Goal: Task Accomplishment & Management: Manage account settings

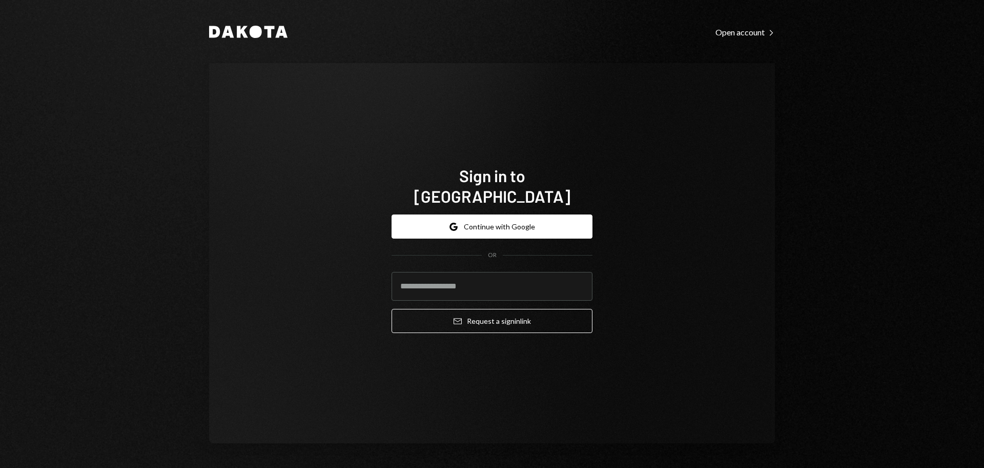
click at [199, 147] on div "Dakota Open account Right Caret Sign in to Dakota Google Continue with Google O…" at bounding box center [492, 234] width 615 height 468
click at [517, 234] on form "Google Continue with Google OR Email Request a sign in link" at bounding box center [492, 273] width 201 height 118
click at [504, 221] on button "Google Continue with Google" at bounding box center [492, 226] width 201 height 24
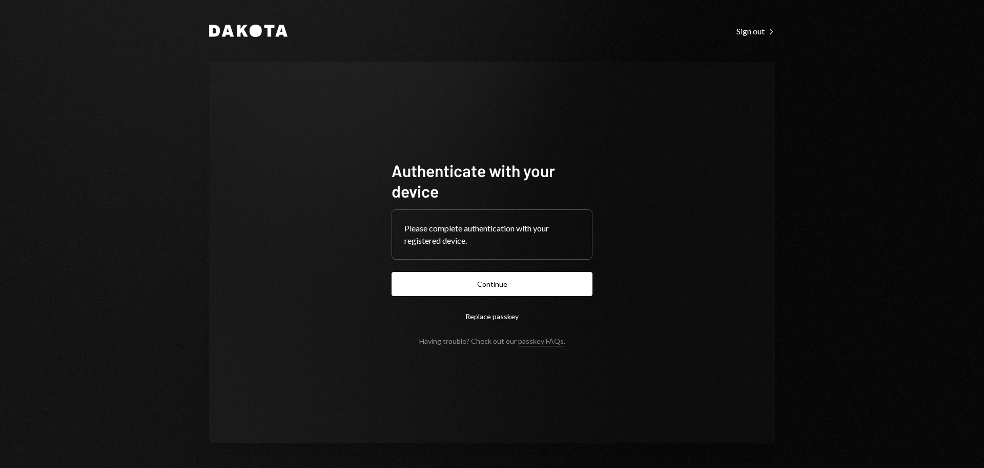
click at [509, 285] on button "Continue" at bounding box center [492, 284] width 201 height 24
click at [468, 289] on button "Continue" at bounding box center [492, 284] width 201 height 24
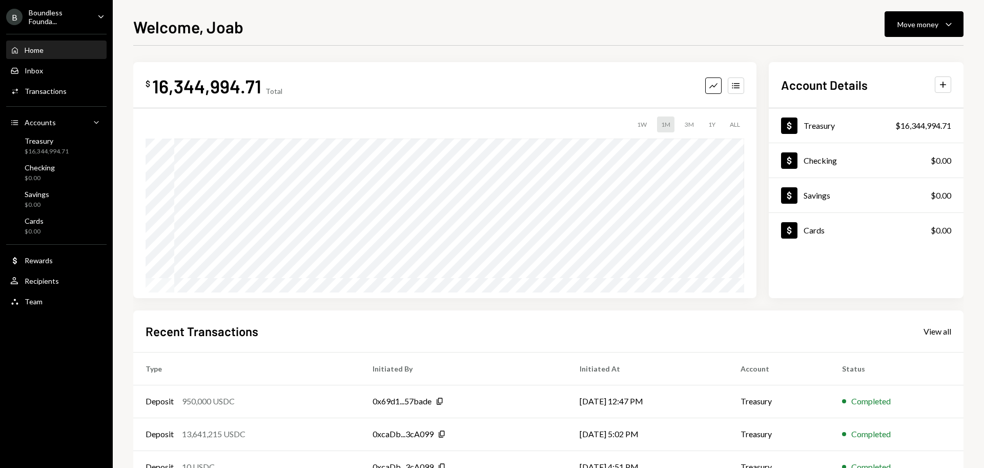
click at [72, 15] on div "Boundless Founda..." at bounding box center [59, 16] width 60 height 17
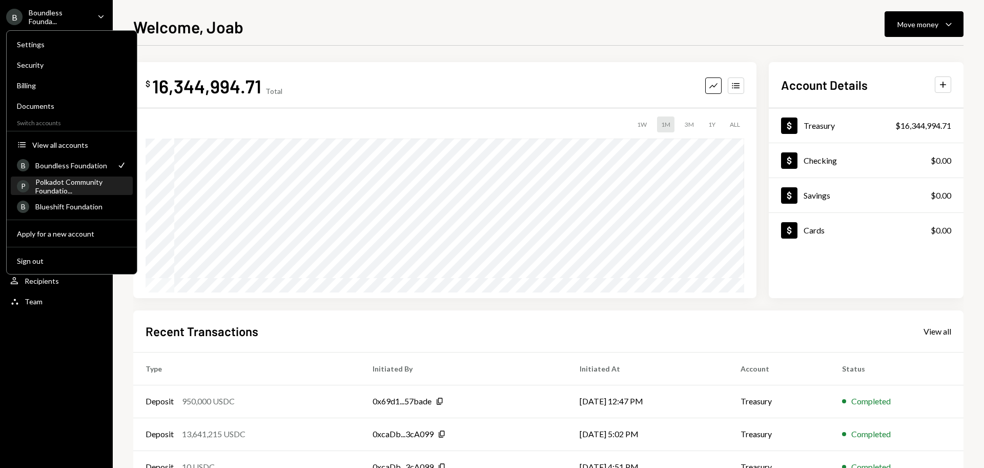
click at [69, 185] on div "Polkadot Community Foundatio..." at bounding box center [80, 185] width 91 height 17
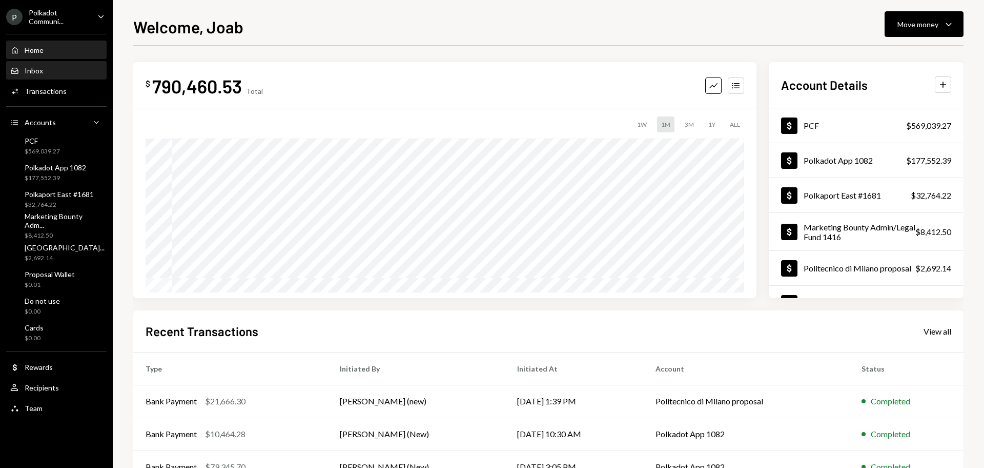
click at [53, 70] on div "Inbox Inbox" at bounding box center [56, 70] width 92 height 9
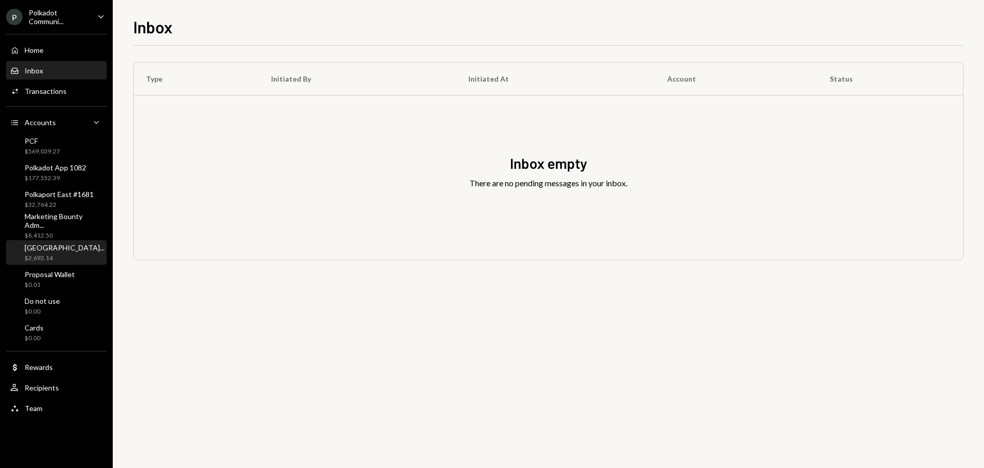
click at [75, 252] on div "Politecnico di Milan... $2,692.14" at bounding box center [65, 252] width 80 height 19
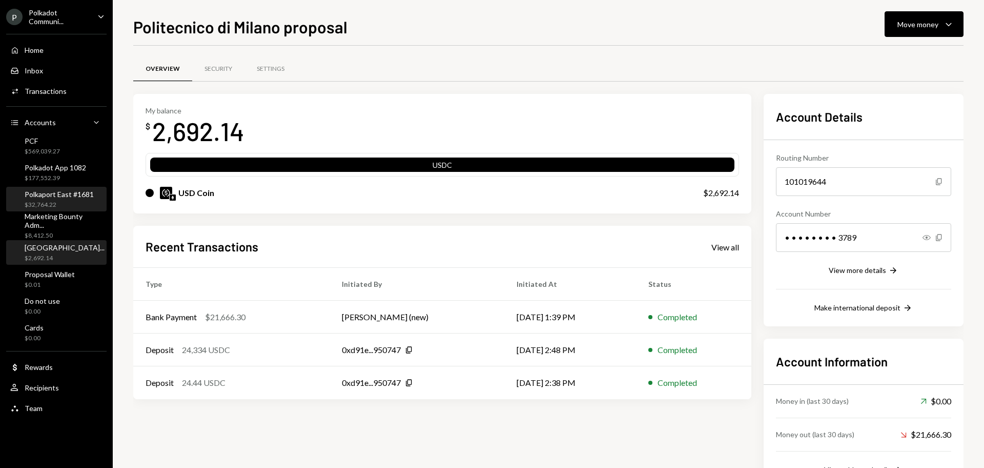
click at [66, 202] on div "$32,764.22" at bounding box center [59, 204] width 69 height 9
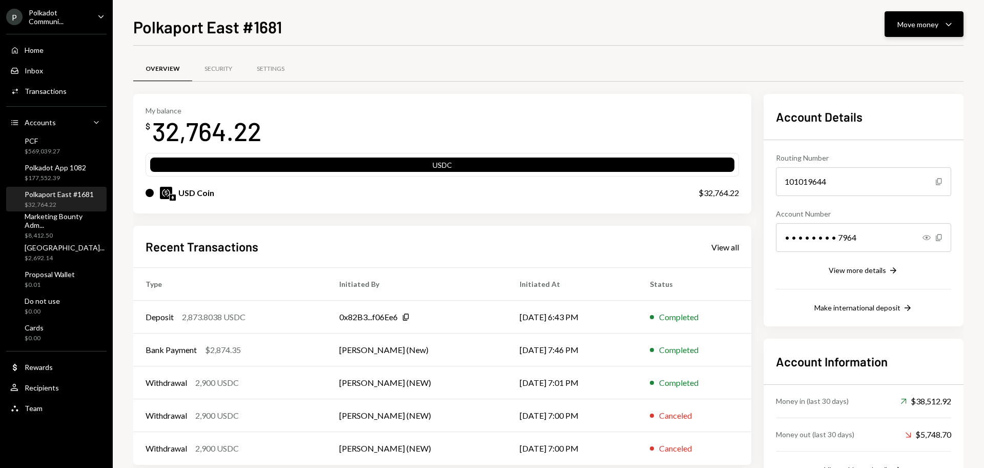
click at [929, 25] on div "Move money" at bounding box center [918, 24] width 41 height 11
